Goal: Navigation & Orientation: Find specific page/section

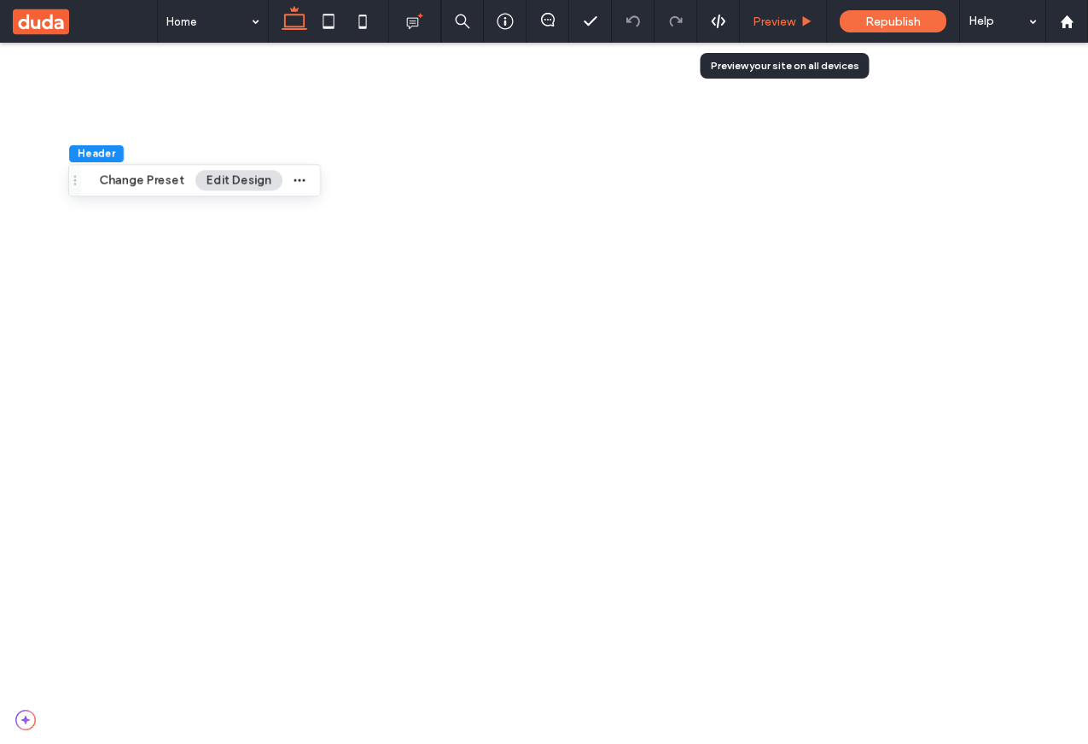
click at [809, 24] on icon at bounding box center [807, 21] width 13 height 13
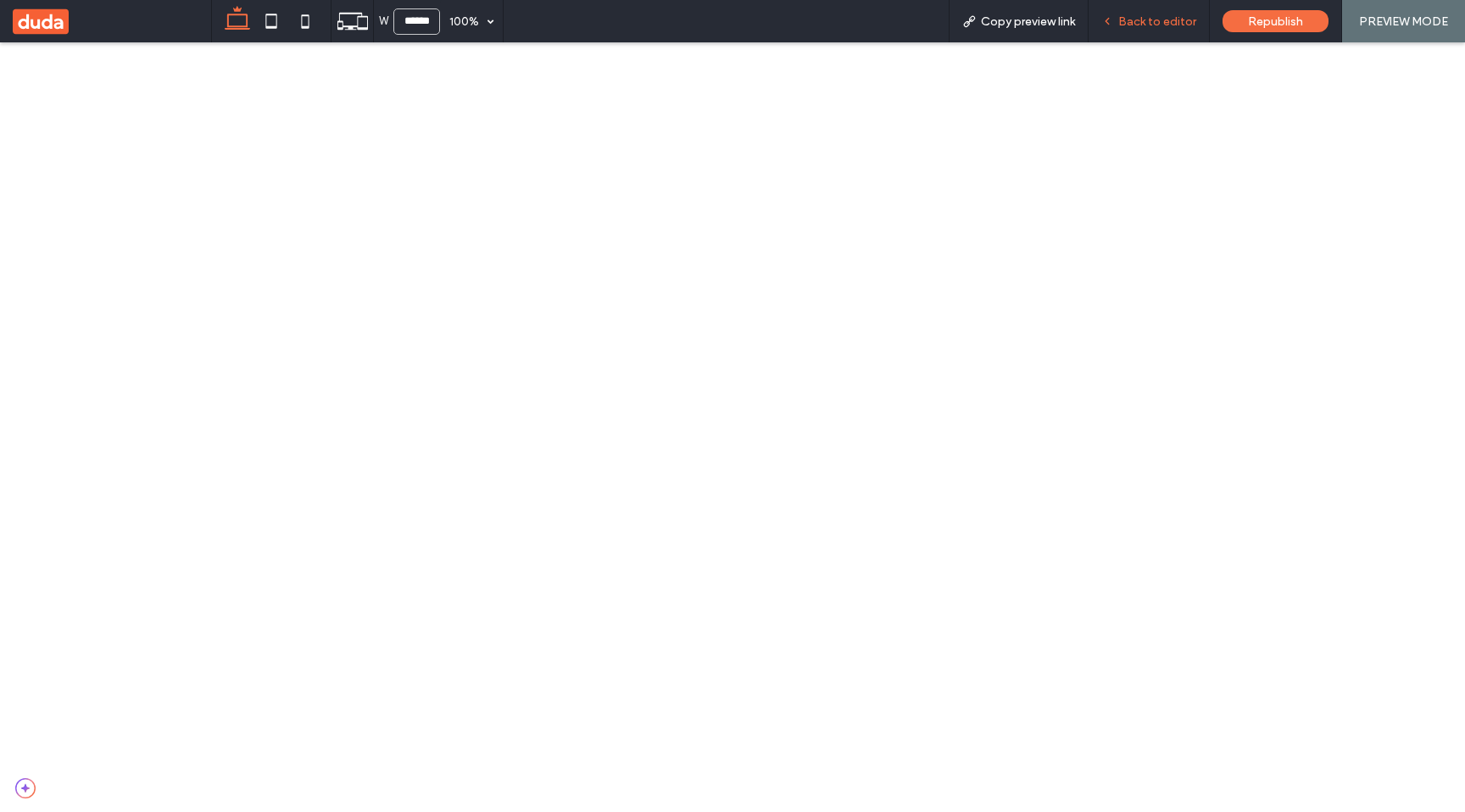
click at [1115, 31] on div "Back to editor" at bounding box center [1149, 21] width 121 height 43
click at [1127, 11] on div "Back to editor" at bounding box center [1149, 21] width 121 height 43
click at [1167, 15] on span "Back to editor" at bounding box center [1157, 22] width 78 height 15
